Goal: Task Accomplishment & Management: Complete application form

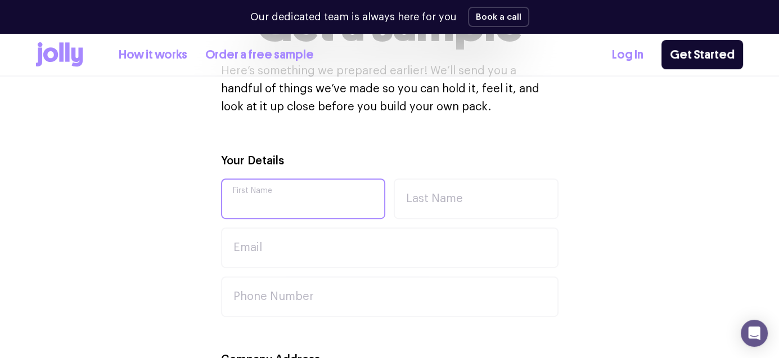
scroll to position [331, 0]
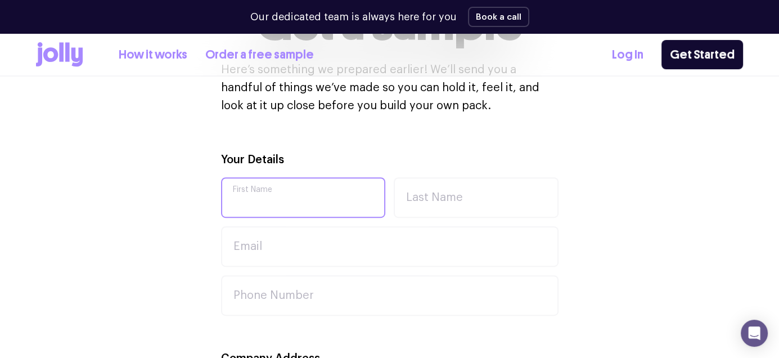
click at [308, 201] on input "First Name" at bounding box center [303, 197] width 165 height 40
type input "Balin"
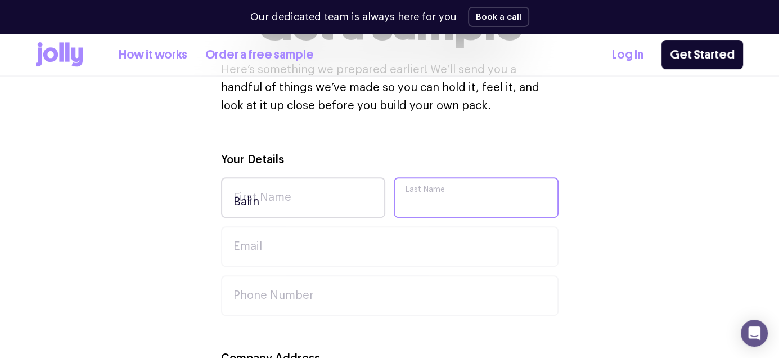
type input "Arundale"
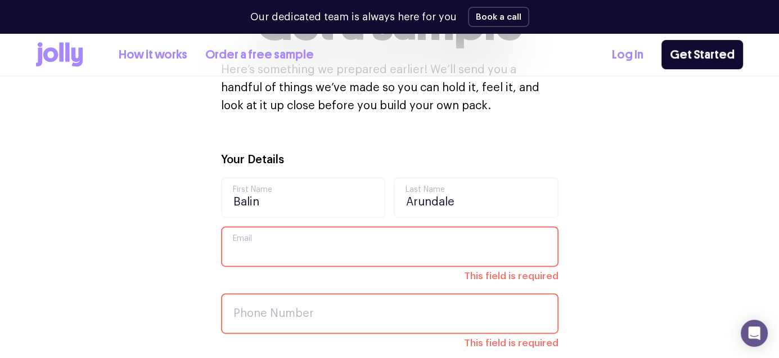
click at [292, 248] on input "Email" at bounding box center [389, 246] width 337 height 40
type input "B.Arundale30@bgstudent.vic.edu.au"
type input "265A"
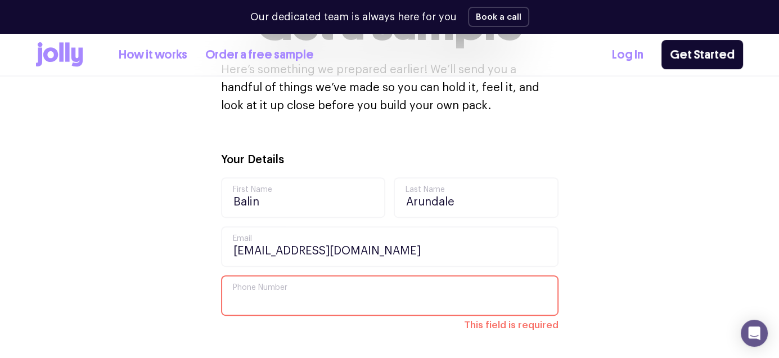
click at [310, 305] on input "Phone Number" at bounding box center [389, 295] width 337 height 40
type input "0490907772"
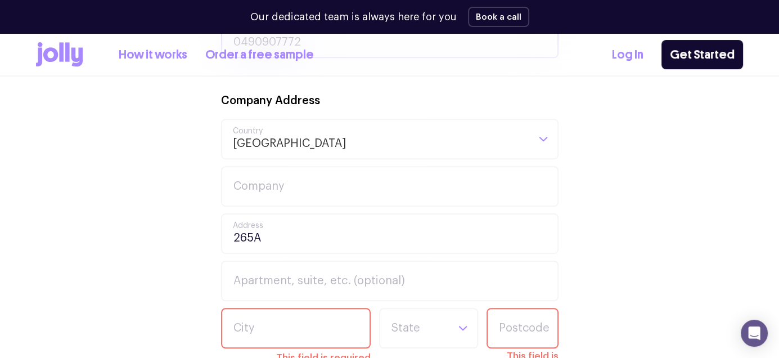
scroll to position [587, 0]
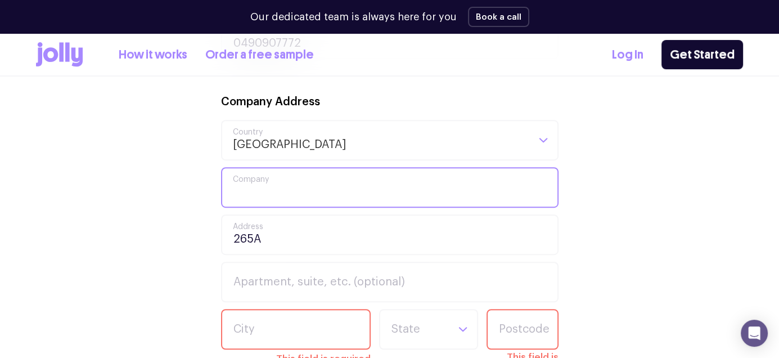
click at [279, 181] on input "Company" at bounding box center [389, 187] width 337 height 40
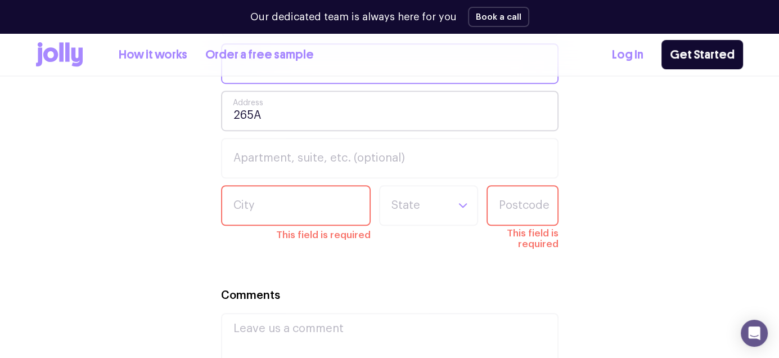
scroll to position [715, 0]
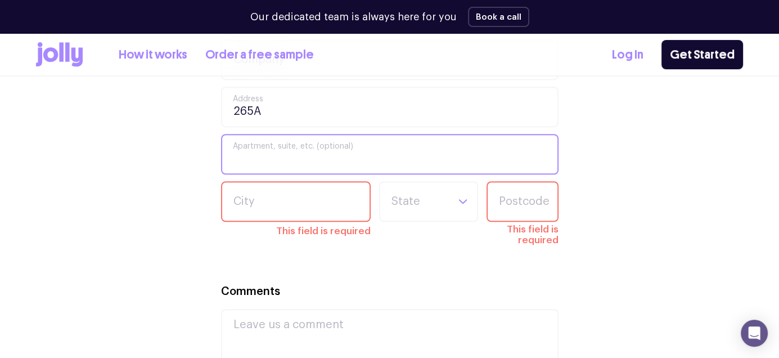
click at [304, 155] on input "Apartment, suite, etc. (optional)" at bounding box center [389, 154] width 337 height 40
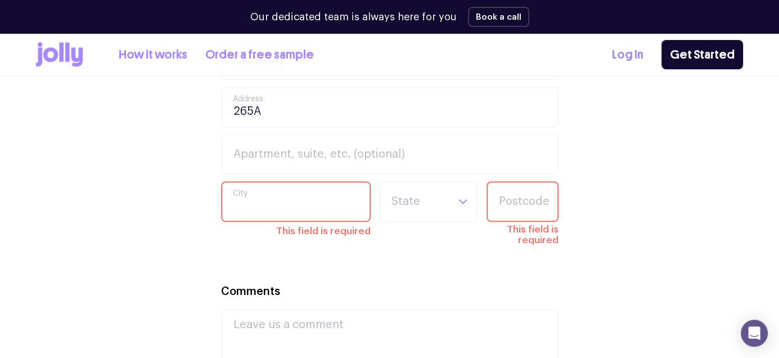
click at [308, 202] on input "City" at bounding box center [296, 201] width 150 height 40
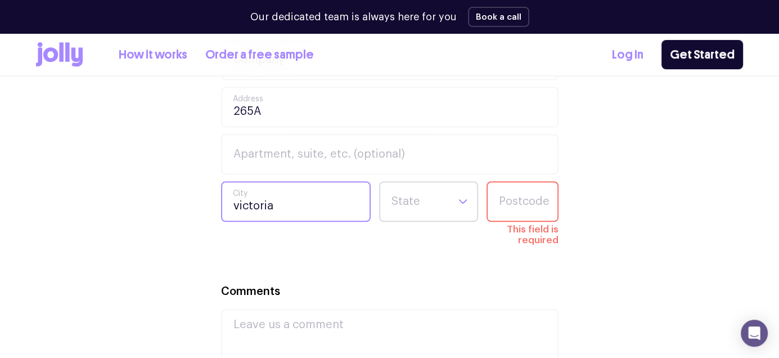
type input "victoria"
click at [448, 200] on div "Search for option" at bounding box center [414, 201] width 69 height 38
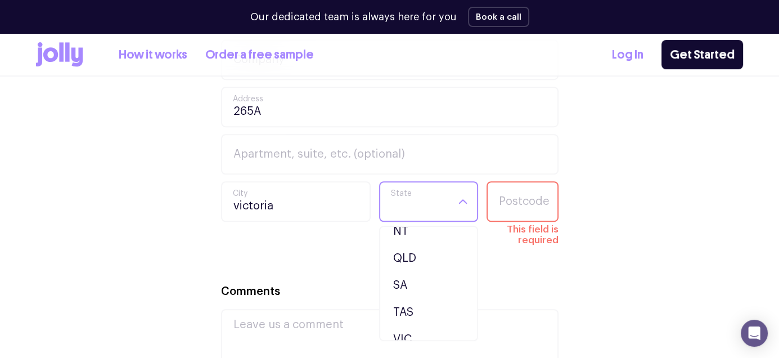
scroll to position [72, 0]
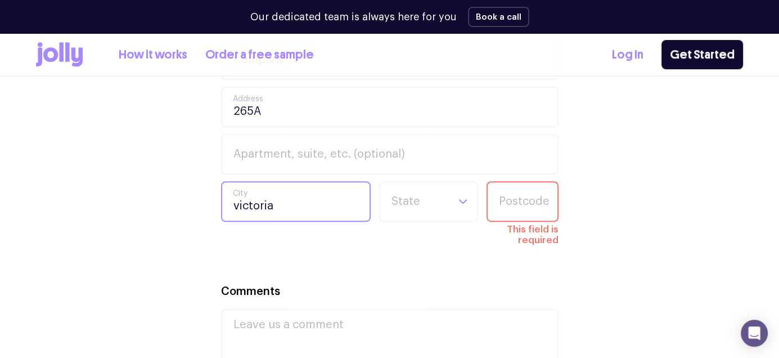
drag, startPoint x: 309, startPoint y: 205, endPoint x: 163, endPoint y: 183, distance: 147.3
click at [163, 183] on div "Your Details Balin First Name Arundale Last Name B.Arundale30@bgstudent.vic.edu…" at bounding box center [389, 148] width 707 height 763
type input "melbourn"
click at [414, 199] on input "Search for option" at bounding box center [418, 201] width 57 height 38
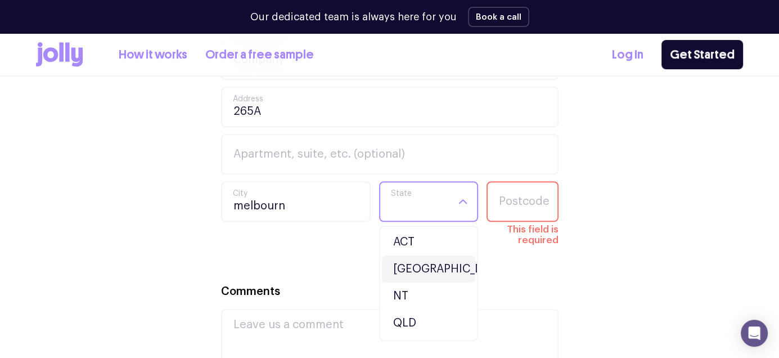
scroll to position [106, 0]
click at [412, 296] on li "VIC" at bounding box center [428, 298] width 93 height 27
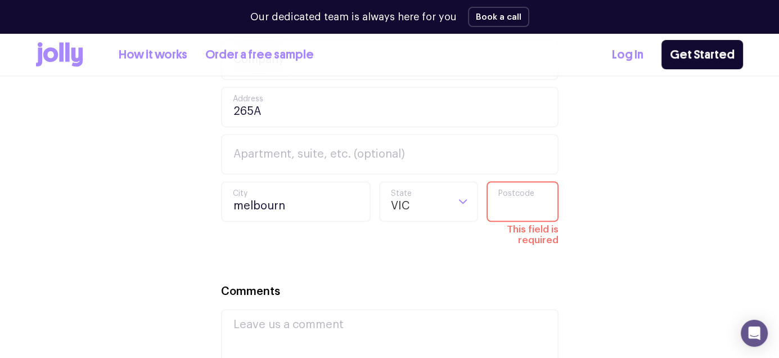
click at [500, 215] on input "Postcode" at bounding box center [522, 201] width 72 height 40
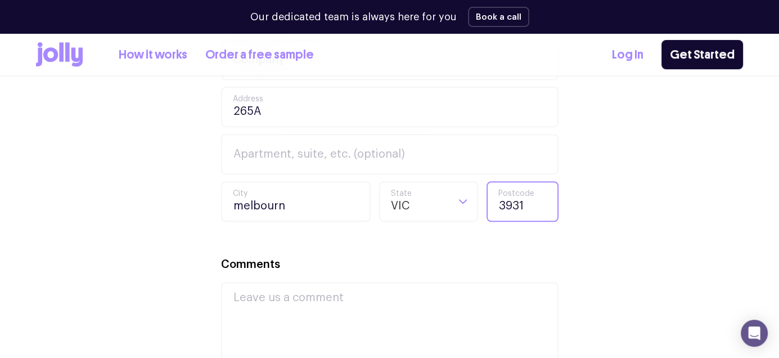
scroll to position [803, 0]
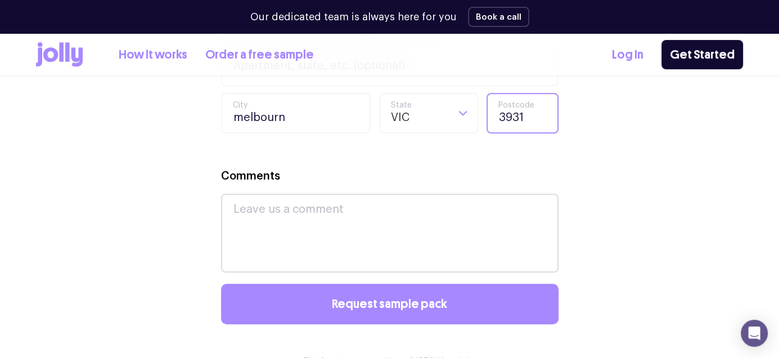
type input "3931"
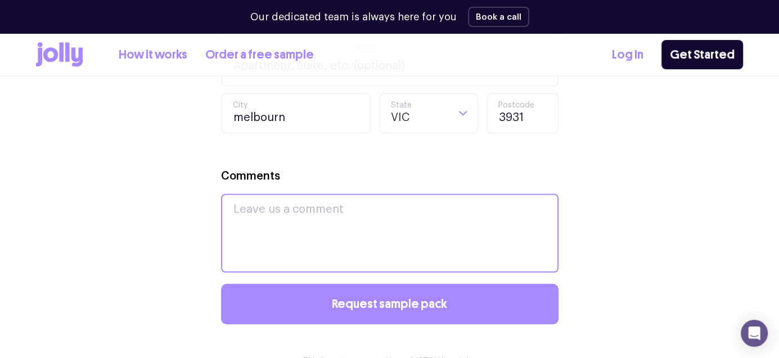
click at [355, 216] on textarea "Comments" at bounding box center [389, 232] width 337 height 79
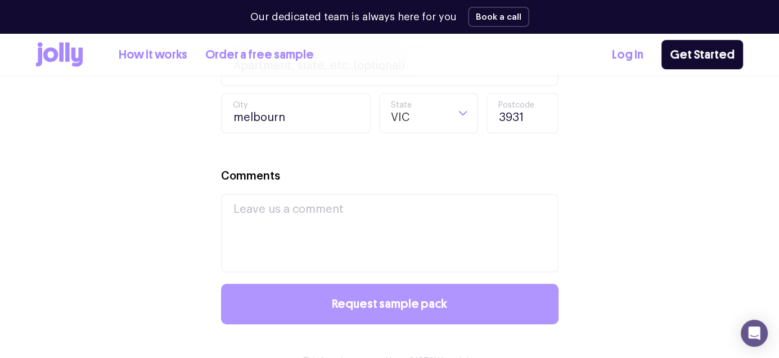
click at [382, 306] on span "Request sample pack" at bounding box center [389, 303] width 115 height 12
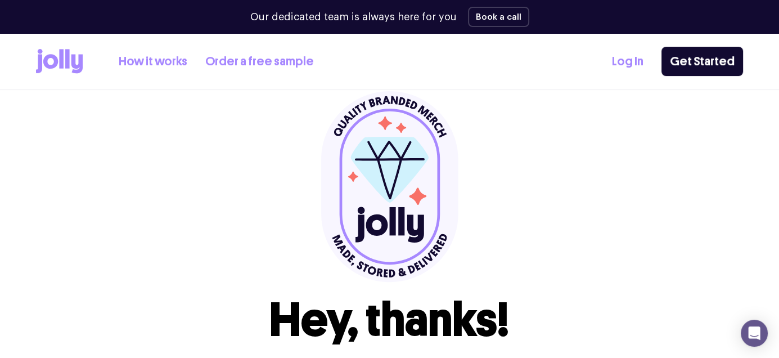
scroll to position [30, 0]
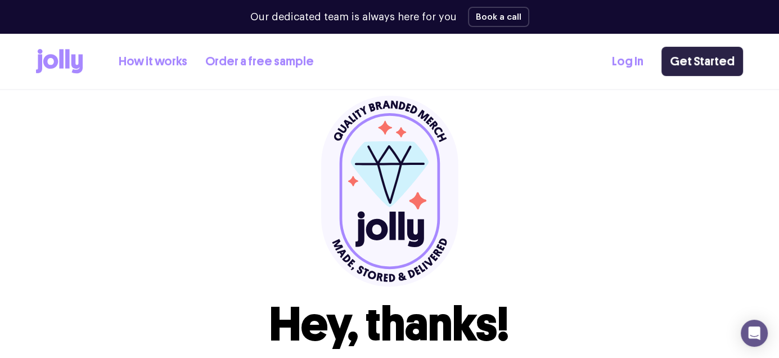
click at [707, 55] on link "Get Started" at bounding box center [702, 61] width 82 height 29
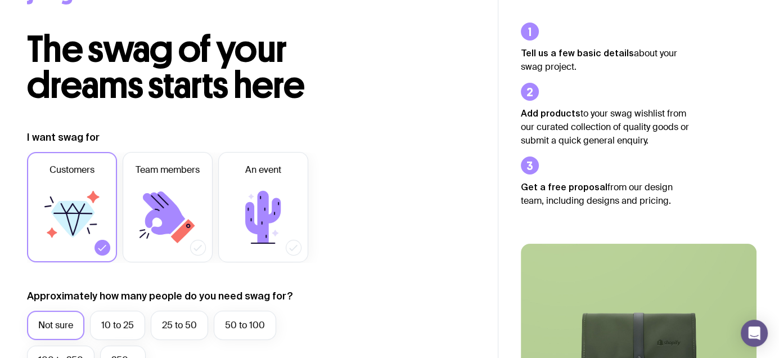
scroll to position [127, 0]
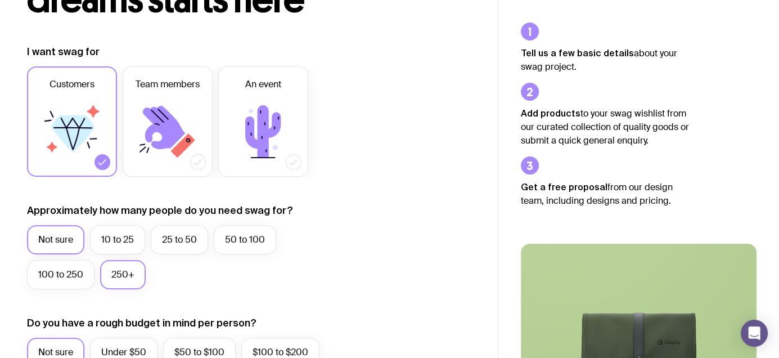
click at [121, 274] on label "250+" at bounding box center [123, 274] width 46 height 29
click at [0, 0] on input "250+" at bounding box center [0, 0] width 0 height 0
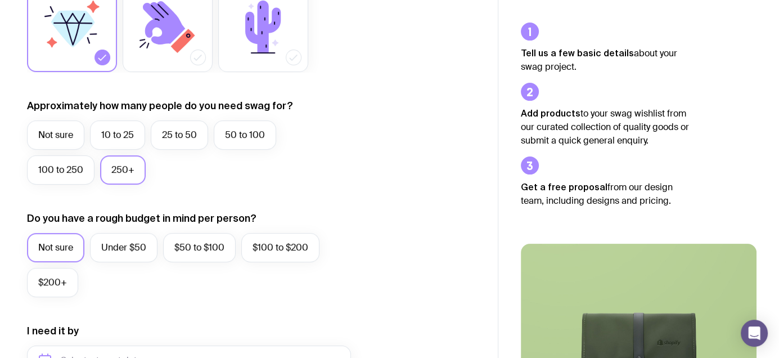
scroll to position [242, 0]
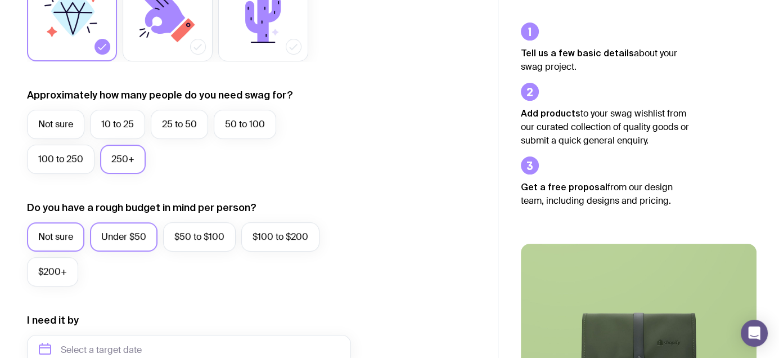
click at [114, 237] on label "Under $50" at bounding box center [123, 236] width 67 height 29
click at [0, 0] on input "Under $50" at bounding box center [0, 0] width 0 height 0
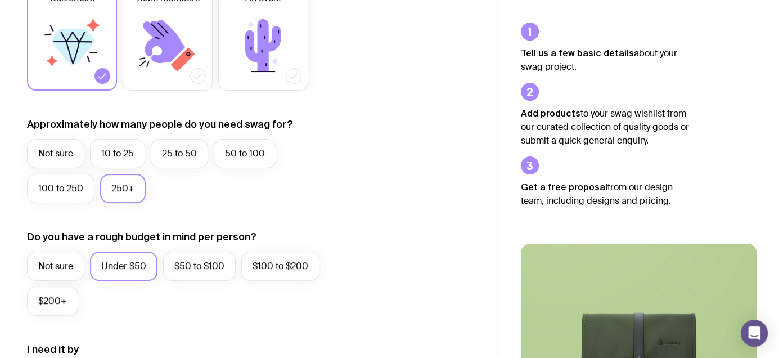
scroll to position [0, 0]
